Goal: Find specific page/section: Find specific page/section

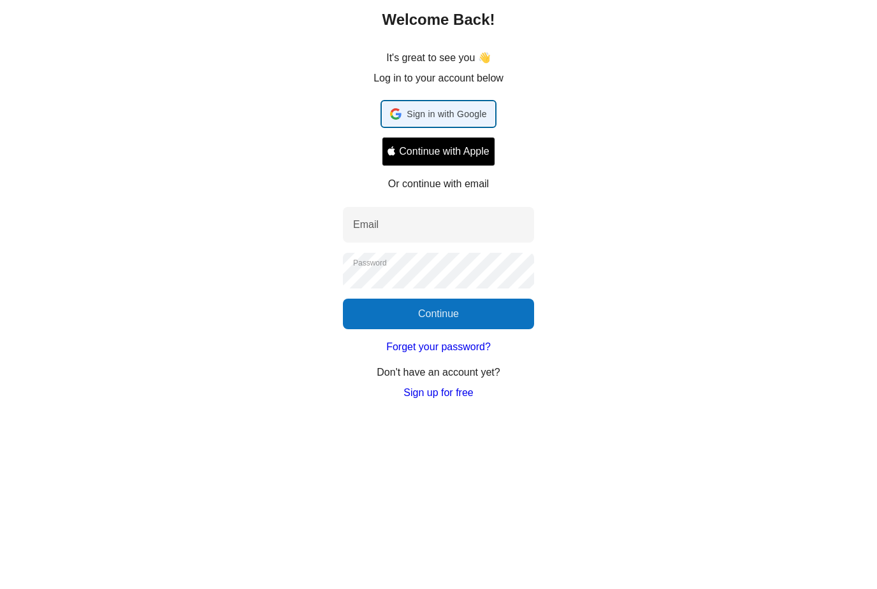
click at [456, 113] on div "Welcome Back! It's great to see you 👋 Log in to your account below Sign in with…" at bounding box center [438, 286] width 877 height 465
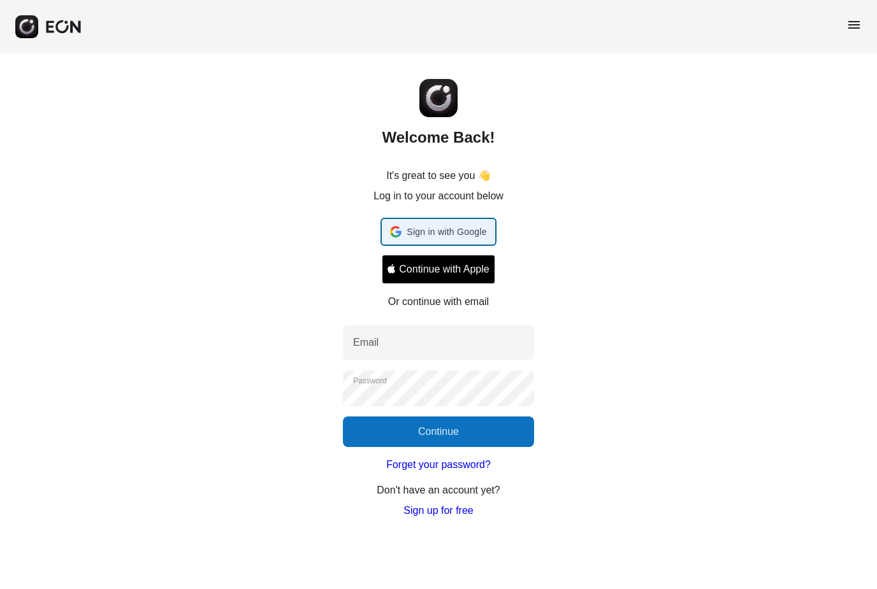
click at [426, 228] on span "Sign in with Google" at bounding box center [447, 231] width 80 height 15
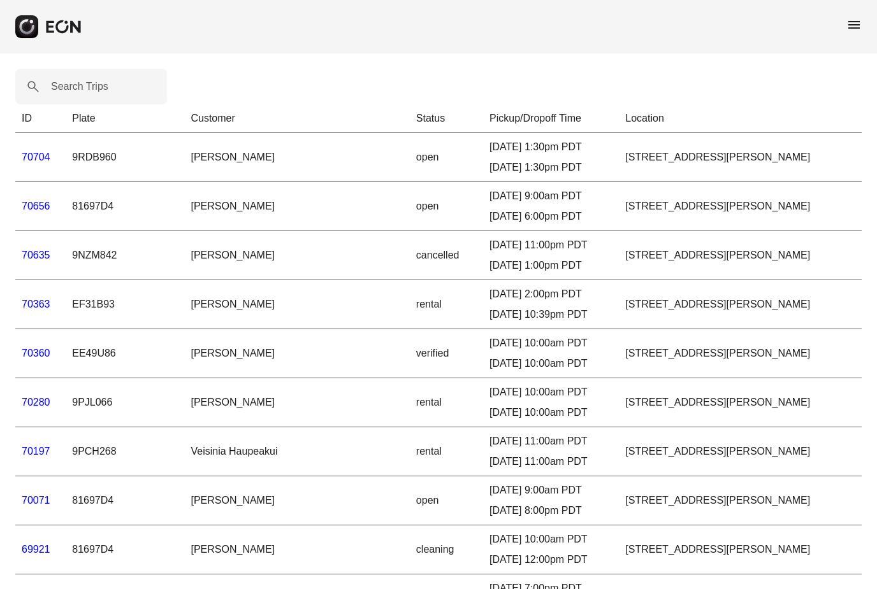
click at [857, 27] on span "menu" at bounding box center [853, 24] width 15 height 15
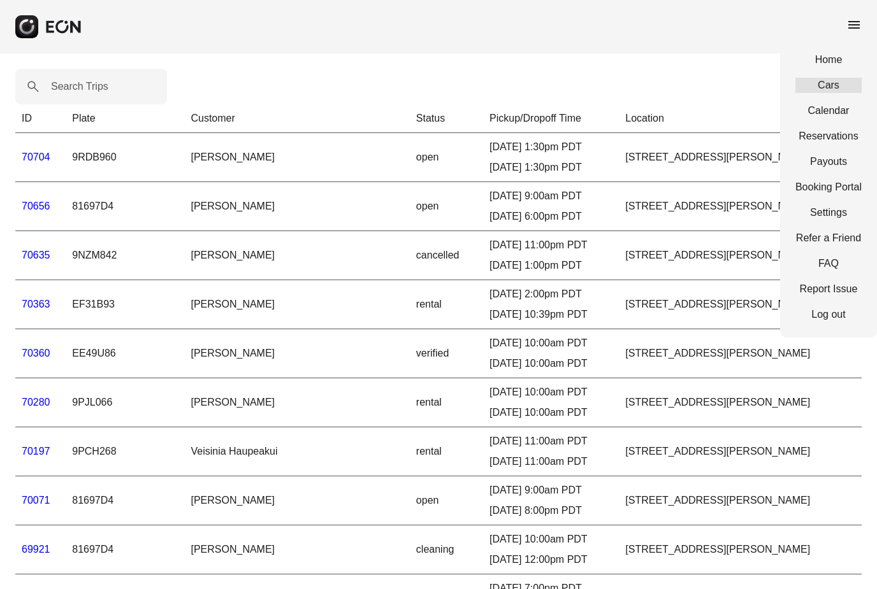
click at [819, 79] on link "Cars" at bounding box center [828, 85] width 66 height 15
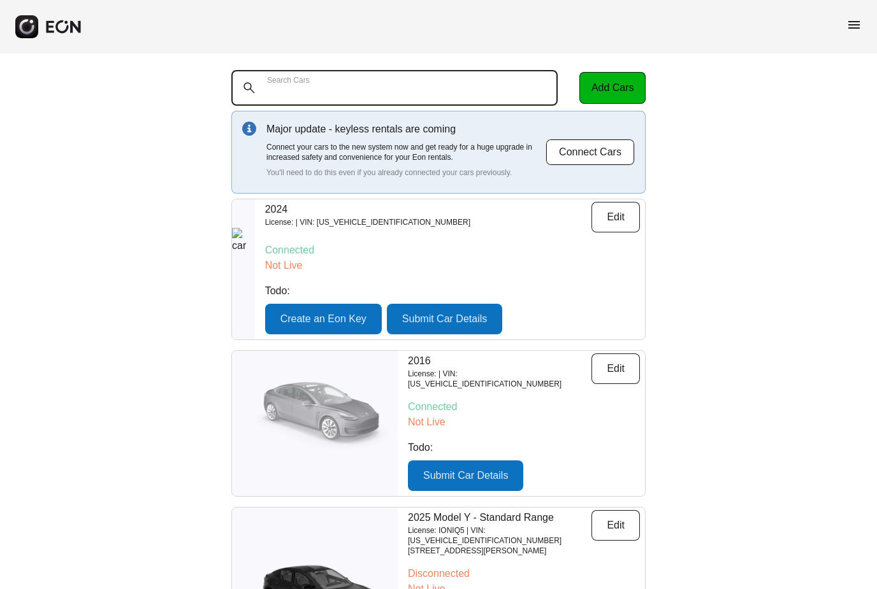
click at [413, 95] on Cars "Search Cars" at bounding box center [394, 88] width 326 height 36
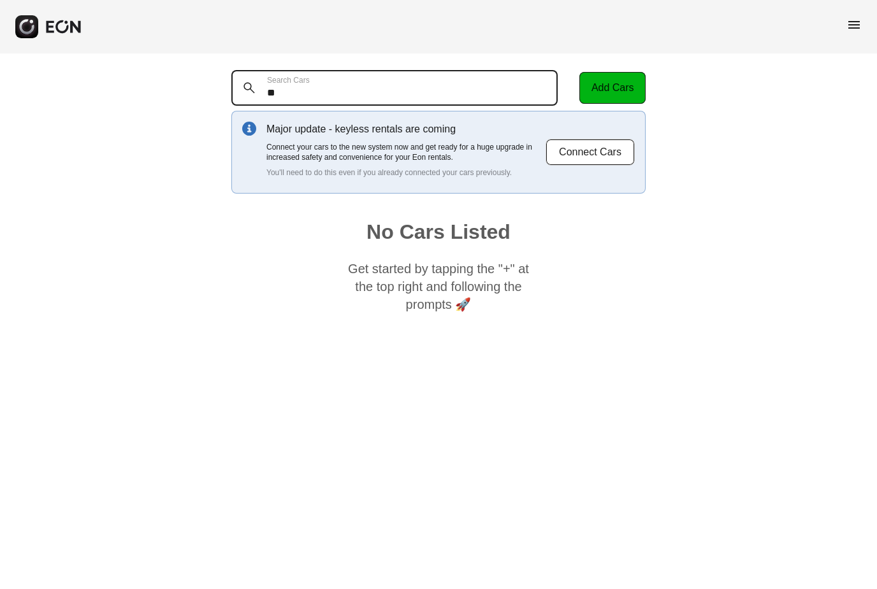
type Cars "*"
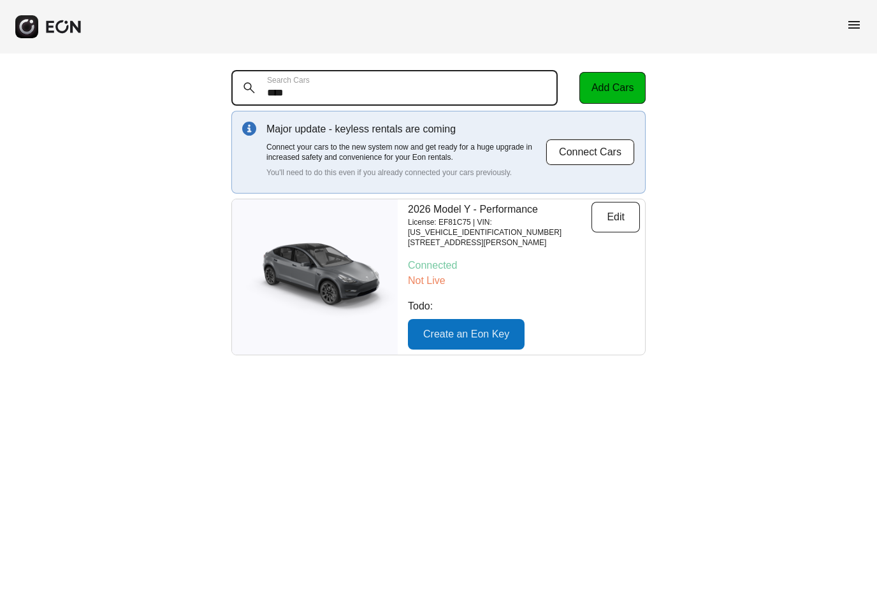
type Cars "****"
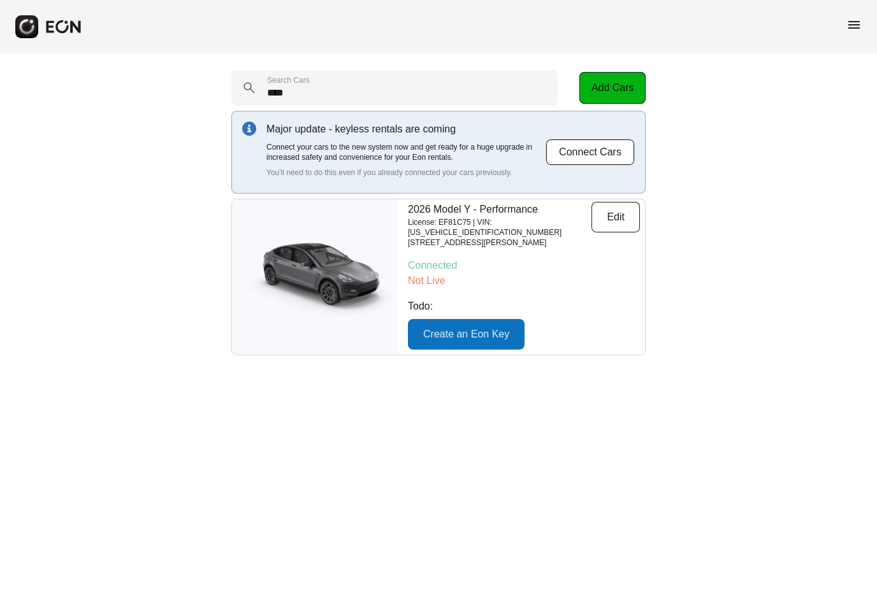
click at [535, 258] on p "Connected" at bounding box center [524, 265] width 232 height 15
